Goal: Task Accomplishment & Management: Manage account settings

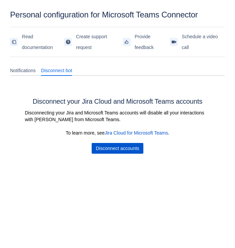
click at [125, 152] on span "Disconnect accounts" at bounding box center [117, 148] width 43 height 11
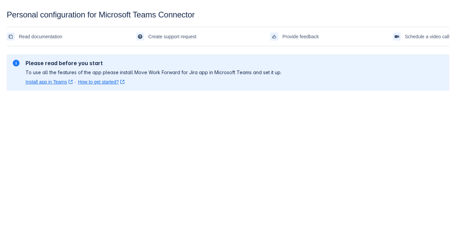
scroll to position [10, 0]
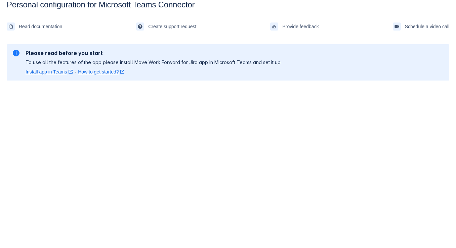
click at [128, 169] on body "Personal configuration for Microsoft Teams Connector Read documentation Create …" at bounding box center [228, 124] width 456 height 248
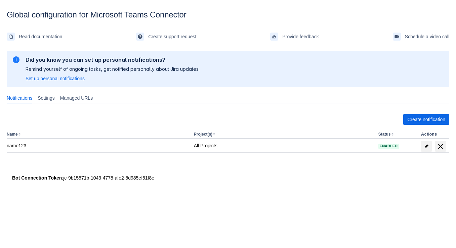
drag, startPoint x: 65, startPoint y: 177, endPoint x: 175, endPoint y: 174, distance: 110.3
click at [175, 175] on div "Bot Connection Token : jc-9b15571b-1043-4778-afe2-8d985ef51f8e" at bounding box center [228, 178] width 432 height 7
copy div "Bot Connection Token :"
click at [119, 180] on div "Bot Connection Token : jc-9b15571b-1043-4778-afe2-8d985ef51f8e" at bounding box center [228, 178] width 432 height 7
drag, startPoint x: 65, startPoint y: 180, endPoint x: 166, endPoint y: 178, distance: 101.6
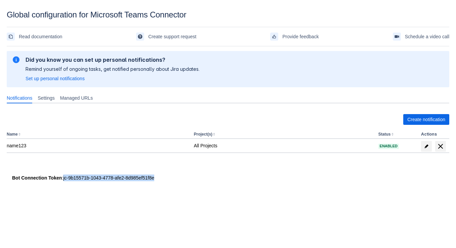
click at [166, 178] on div "Bot Connection Token : jc-9b15571b-1043-4778-afe2-8d985ef51f8e" at bounding box center [228, 178] width 432 height 7
copy div "jc-9b15571b-1043-4778-afe2-8d985ef51f8e"
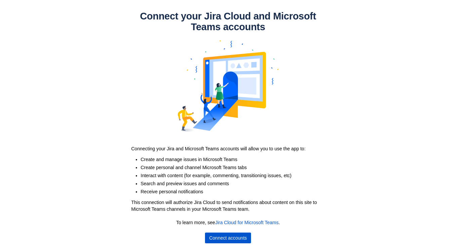
click at [238, 239] on span "Connect accounts" at bounding box center [228, 238] width 38 height 11
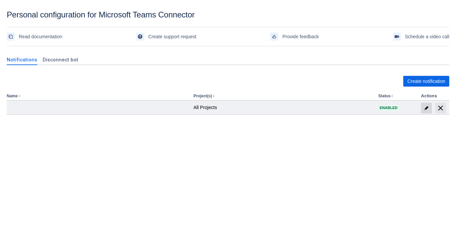
click at [427, 110] on span "edit" at bounding box center [426, 108] width 5 height 5
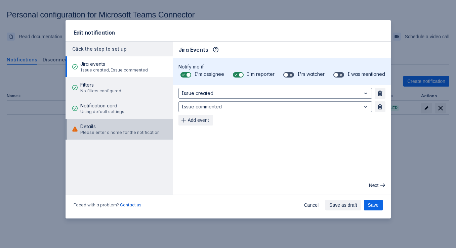
click at [112, 134] on span "Please enter a name for the notification" at bounding box center [119, 132] width 79 height 5
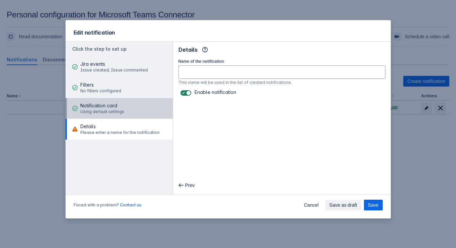
click at [97, 112] on span "Using default settings" at bounding box center [102, 111] width 44 height 5
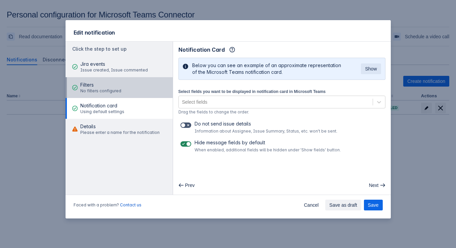
click at [86, 85] on span "Filters" at bounding box center [100, 85] width 41 height 7
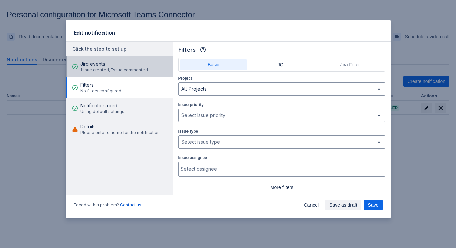
click at [85, 65] on span "Jira events" at bounding box center [114, 64] width 68 height 7
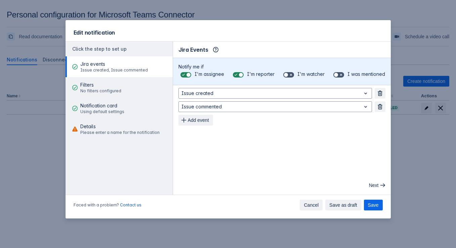
click at [304, 207] on span "Cancel" at bounding box center [311, 205] width 15 height 11
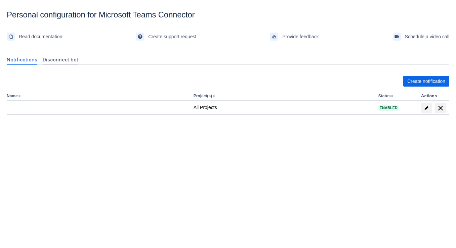
click at [59, 60] on span "Disconnect bot" at bounding box center [61, 59] width 36 height 7
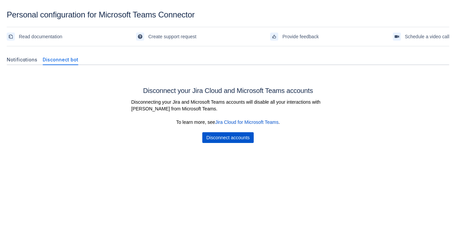
click at [219, 138] on span "Disconnect accounts" at bounding box center [227, 137] width 43 height 11
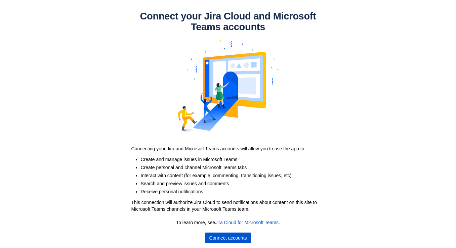
click at [214, 235] on span "Connect accounts" at bounding box center [228, 238] width 38 height 11
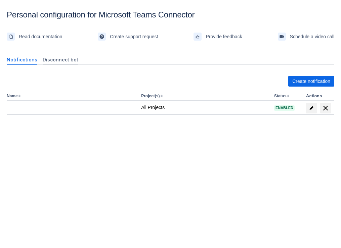
click at [58, 59] on span "Disconnect bot" at bounding box center [61, 59] width 36 height 7
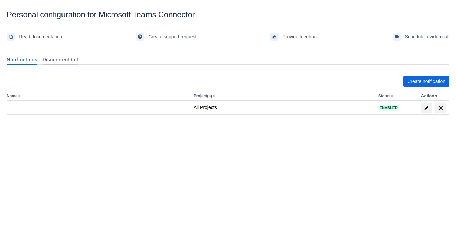
click at [58, 55] on div "Disconnect bot" at bounding box center [60, 59] width 41 height 11
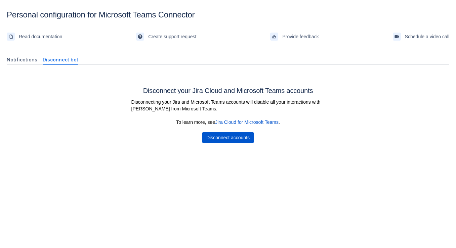
click at [209, 139] on span "Disconnect accounts" at bounding box center [227, 137] width 43 height 11
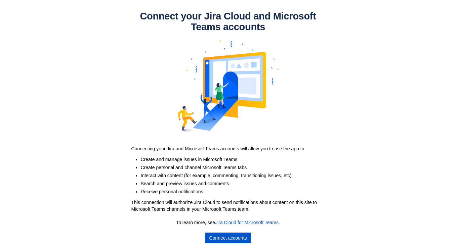
click at [220, 237] on span "Connect accounts" at bounding box center [228, 238] width 38 height 11
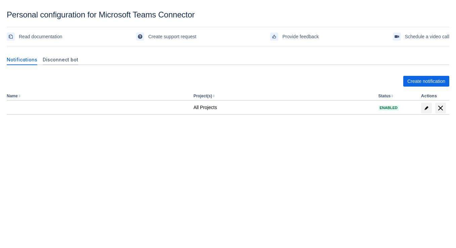
click at [61, 61] on span "Disconnect bot" at bounding box center [61, 59] width 36 height 7
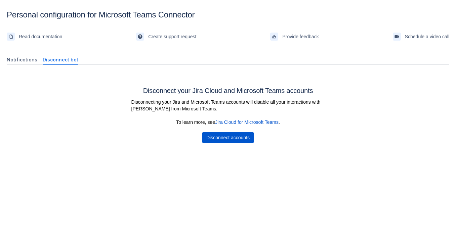
click at [210, 134] on span "Disconnect accounts" at bounding box center [227, 137] width 43 height 11
